Goal: Information Seeking & Learning: Learn about a topic

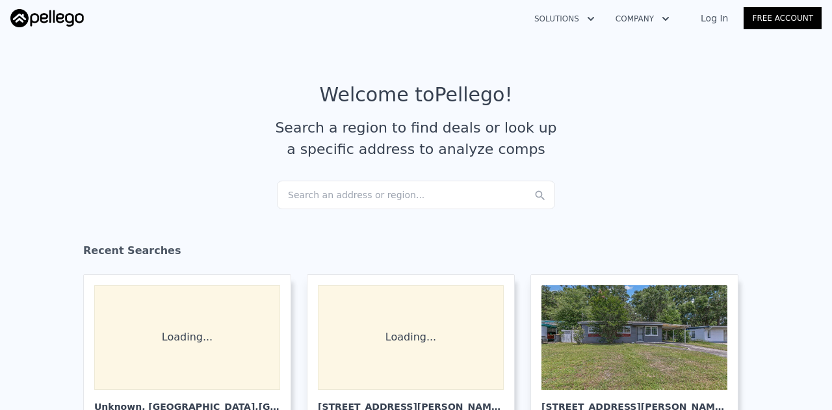
click at [366, 199] on div "Search an address or region..." at bounding box center [416, 195] width 278 height 29
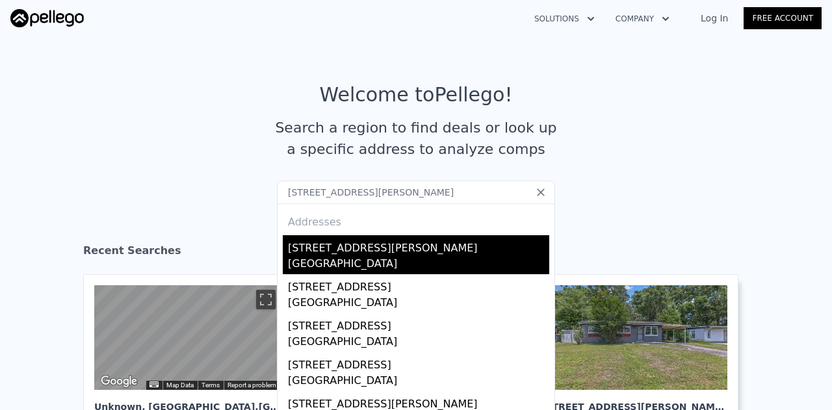
type input "[STREET_ADDRESS][PERSON_NAME]"
click at [327, 253] on div "[STREET_ADDRESS][PERSON_NAME]" at bounding box center [418, 245] width 261 height 21
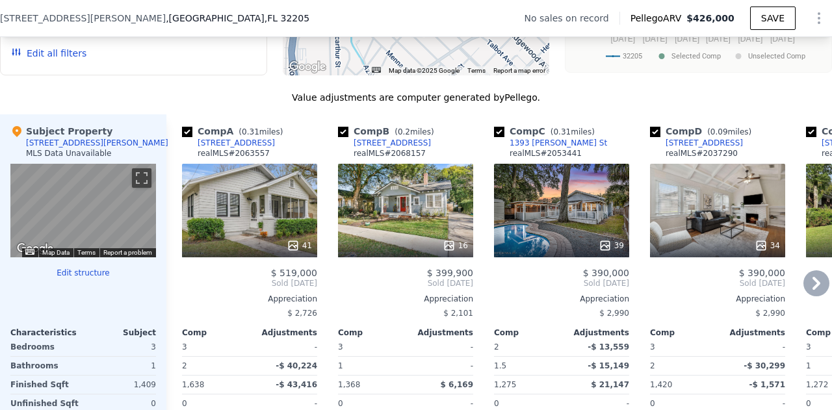
click at [701, 219] on div "34" at bounding box center [717, 211] width 135 height 94
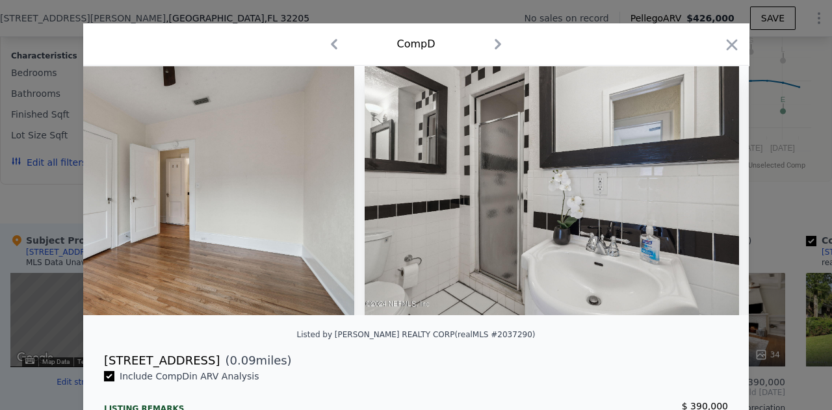
scroll to position [0, 7415]
drag, startPoint x: 730, startPoint y: 56, endPoint x: 728, endPoint y: 45, distance: 10.5
click at [728, 45] on div at bounding box center [732, 47] width 18 height 23
click at [728, 45] on icon "button" at bounding box center [731, 44] width 11 height 11
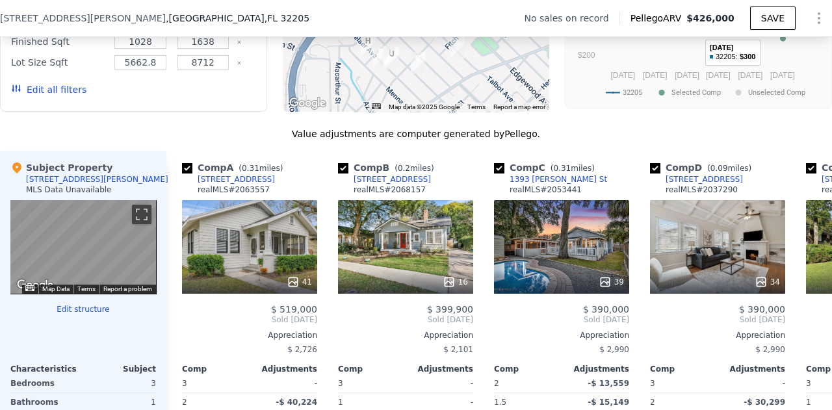
scroll to position [1213, 0]
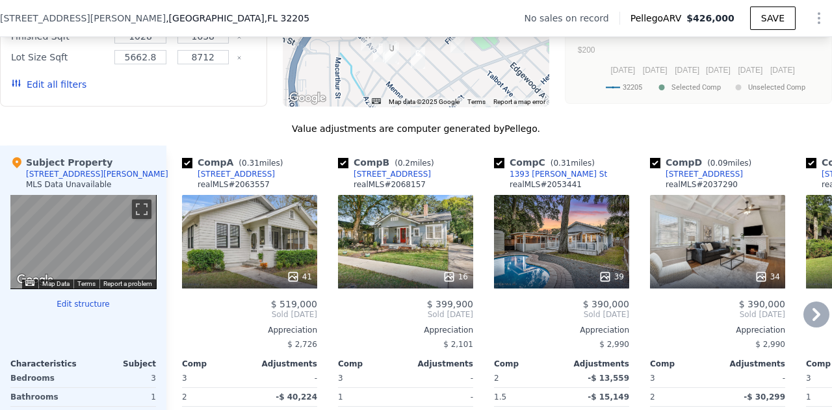
click at [695, 243] on div "34" at bounding box center [717, 242] width 135 height 94
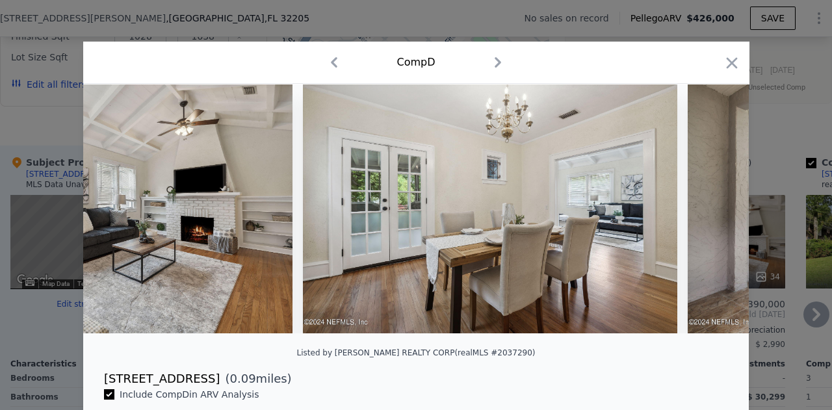
scroll to position [0, 155]
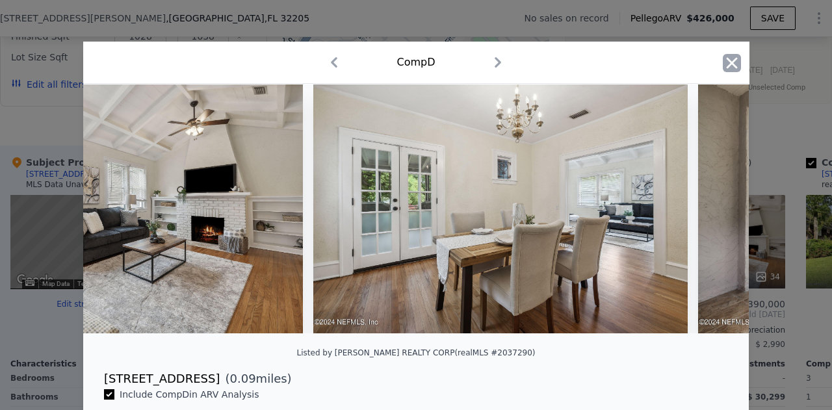
click at [729, 63] on icon "button" at bounding box center [732, 63] width 18 height 18
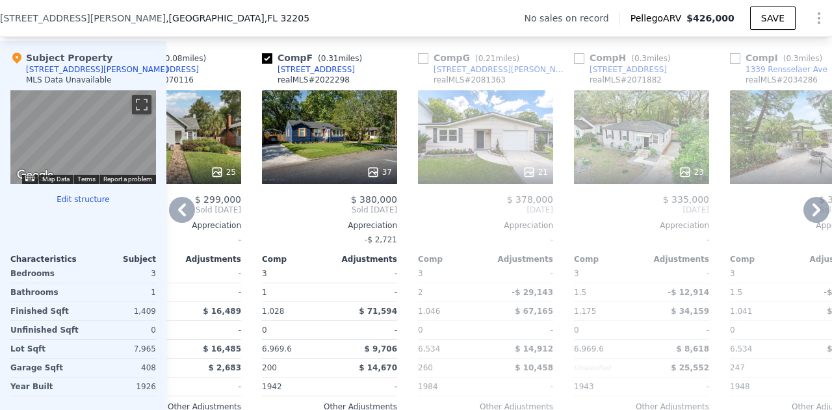
scroll to position [1318, 0]
click at [490, 152] on div "21" at bounding box center [485, 137] width 135 height 94
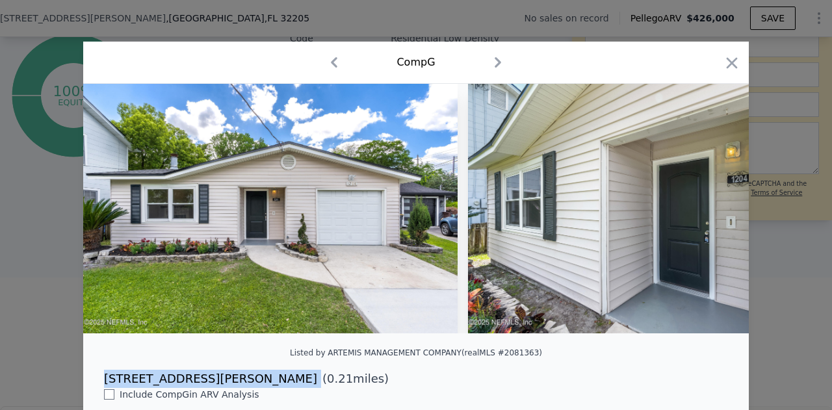
drag, startPoint x: 174, startPoint y: 394, endPoint x: 99, endPoint y: 380, distance: 76.6
click at [99, 380] on div "1204 Wolfe St ( 0.21 miles)" at bounding box center [416, 379] width 645 height 18
copy div "[STREET_ADDRESS][PERSON_NAME]"
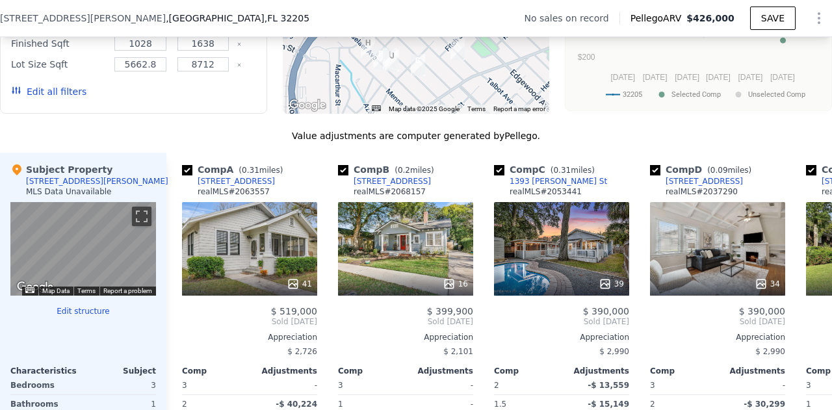
scroll to position [1317, 0]
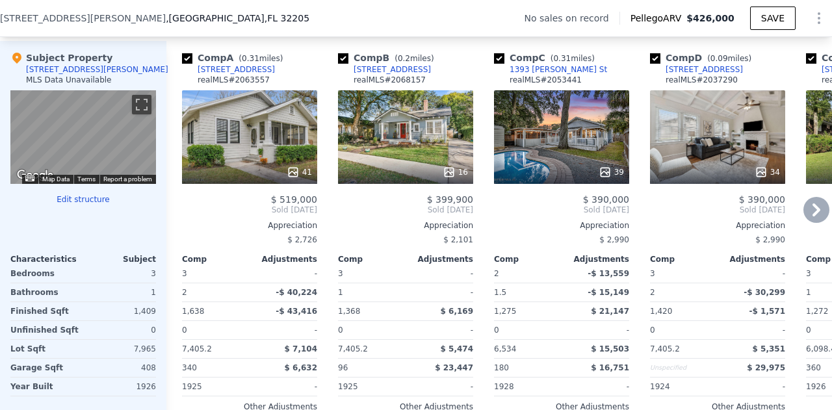
click at [386, 128] on div "16" at bounding box center [405, 137] width 135 height 94
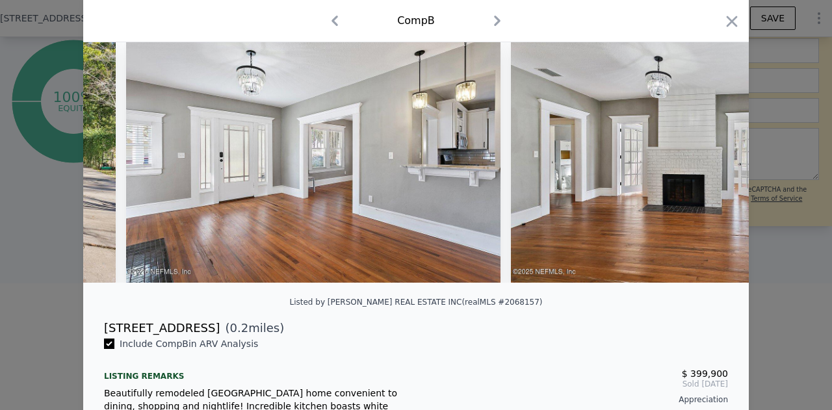
scroll to position [0, 341]
click at [733, 16] on icon "button" at bounding box center [732, 21] width 18 height 18
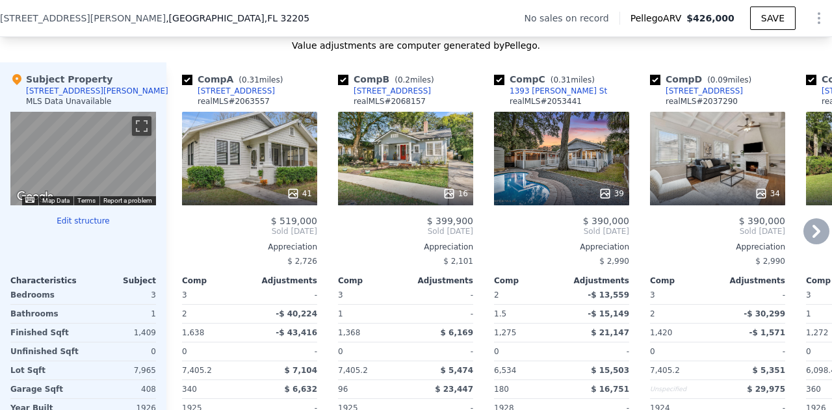
click at [271, 191] on div "41" at bounding box center [250, 193] width 124 height 13
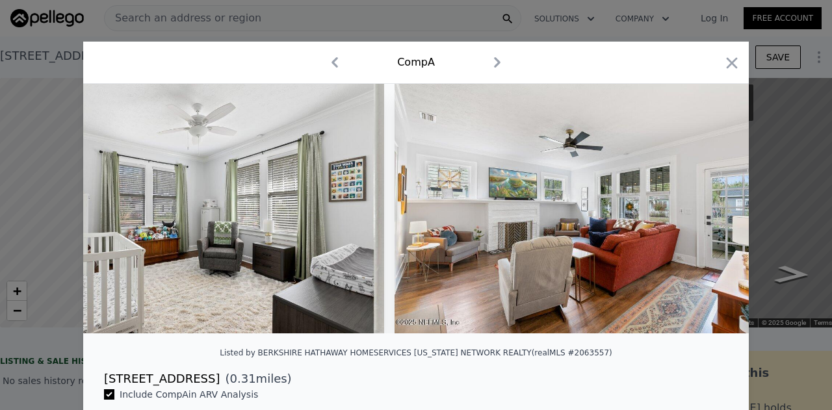
scroll to position [0, 1995]
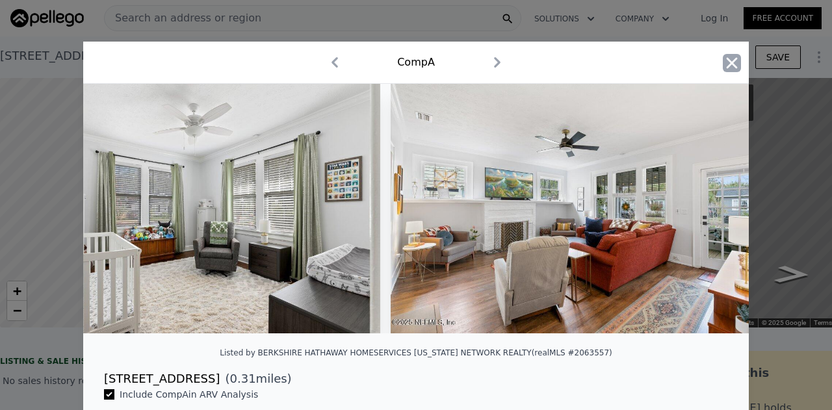
click at [723, 64] on icon "button" at bounding box center [732, 63] width 18 height 18
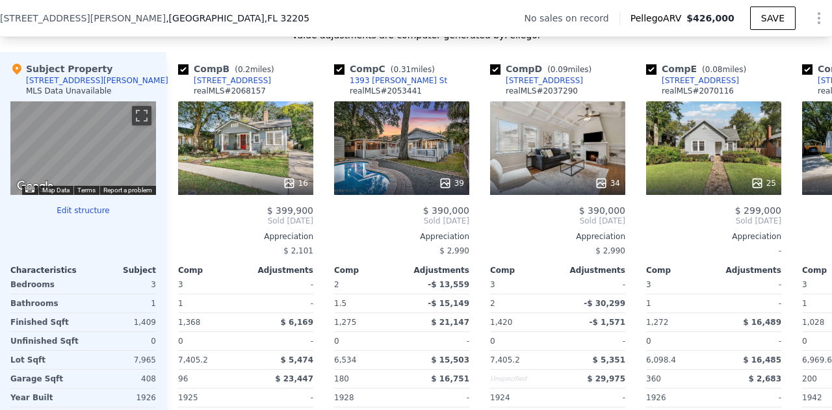
scroll to position [0, 162]
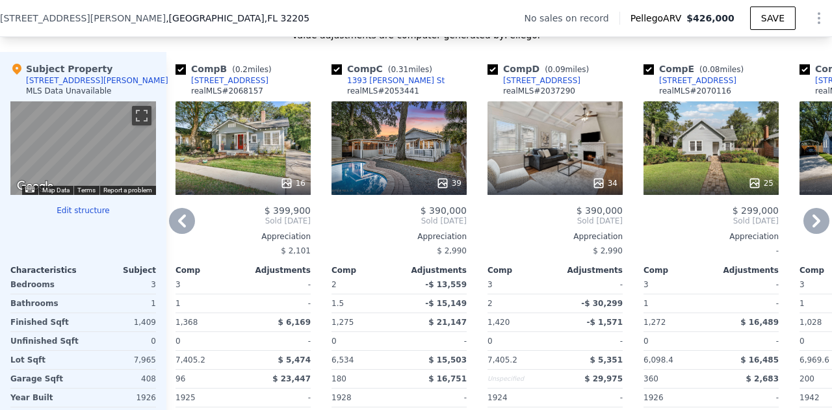
click at [565, 143] on div "34" at bounding box center [554, 148] width 135 height 94
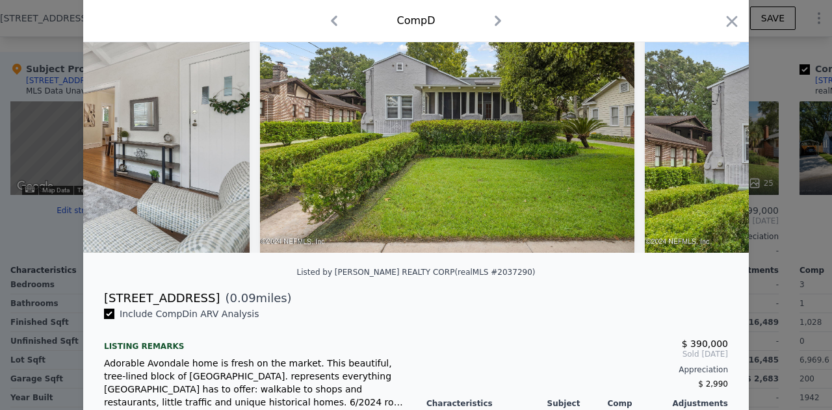
scroll to position [81, 0]
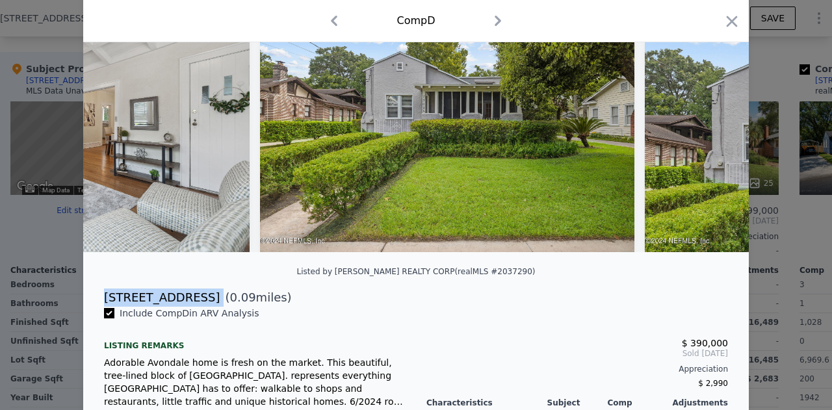
drag, startPoint x: 183, startPoint y: 307, endPoint x: 95, endPoint y: 314, distance: 88.6
click at [95, 307] on div "[STREET_ADDRESS] ( 0.09 miles)" at bounding box center [416, 298] width 645 height 18
copy div "[STREET_ADDRESS]"
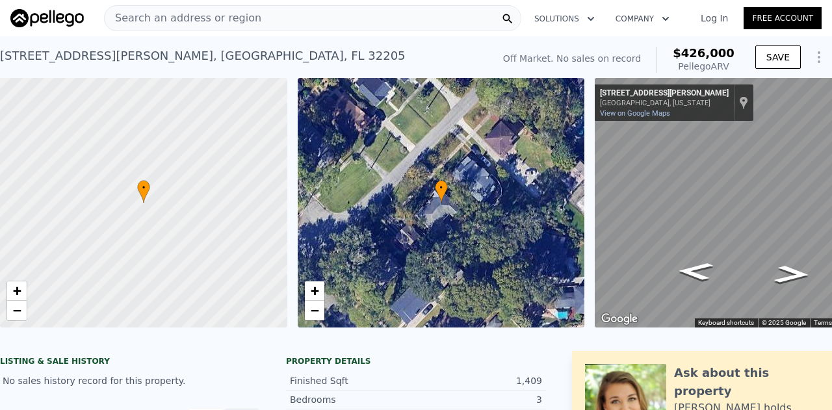
click at [233, 17] on span "Search an address or region" at bounding box center [183, 18] width 157 height 16
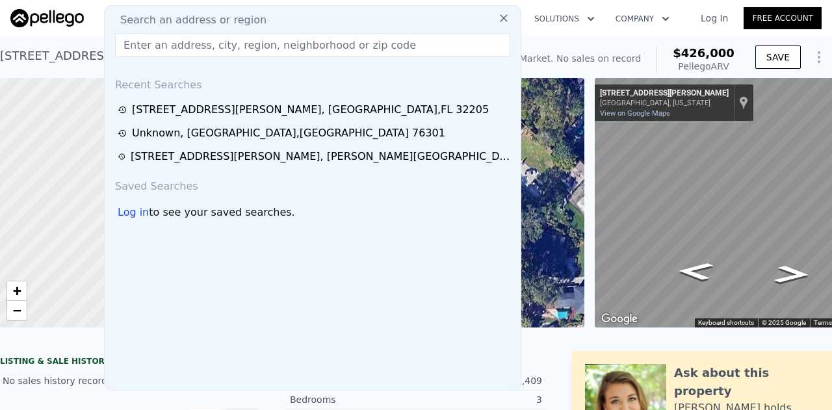
click at [233, 17] on span "Search an address or region" at bounding box center [188, 20] width 157 height 16
click at [214, 40] on input "text" at bounding box center [312, 44] width 395 height 23
paste input "[STREET_ADDRESS][PERSON_NAME]"
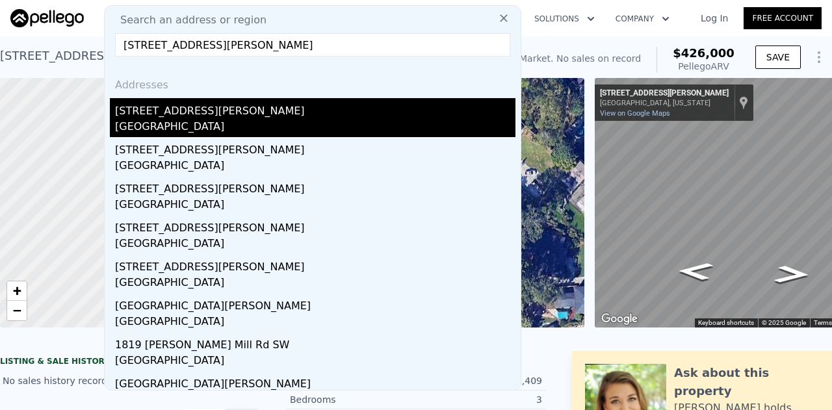
type input "[STREET_ADDRESS][PERSON_NAME]"
click at [183, 116] on div "[STREET_ADDRESS][PERSON_NAME]" at bounding box center [315, 108] width 400 height 21
